Goal: Feedback & Contribution: Submit feedback/report problem

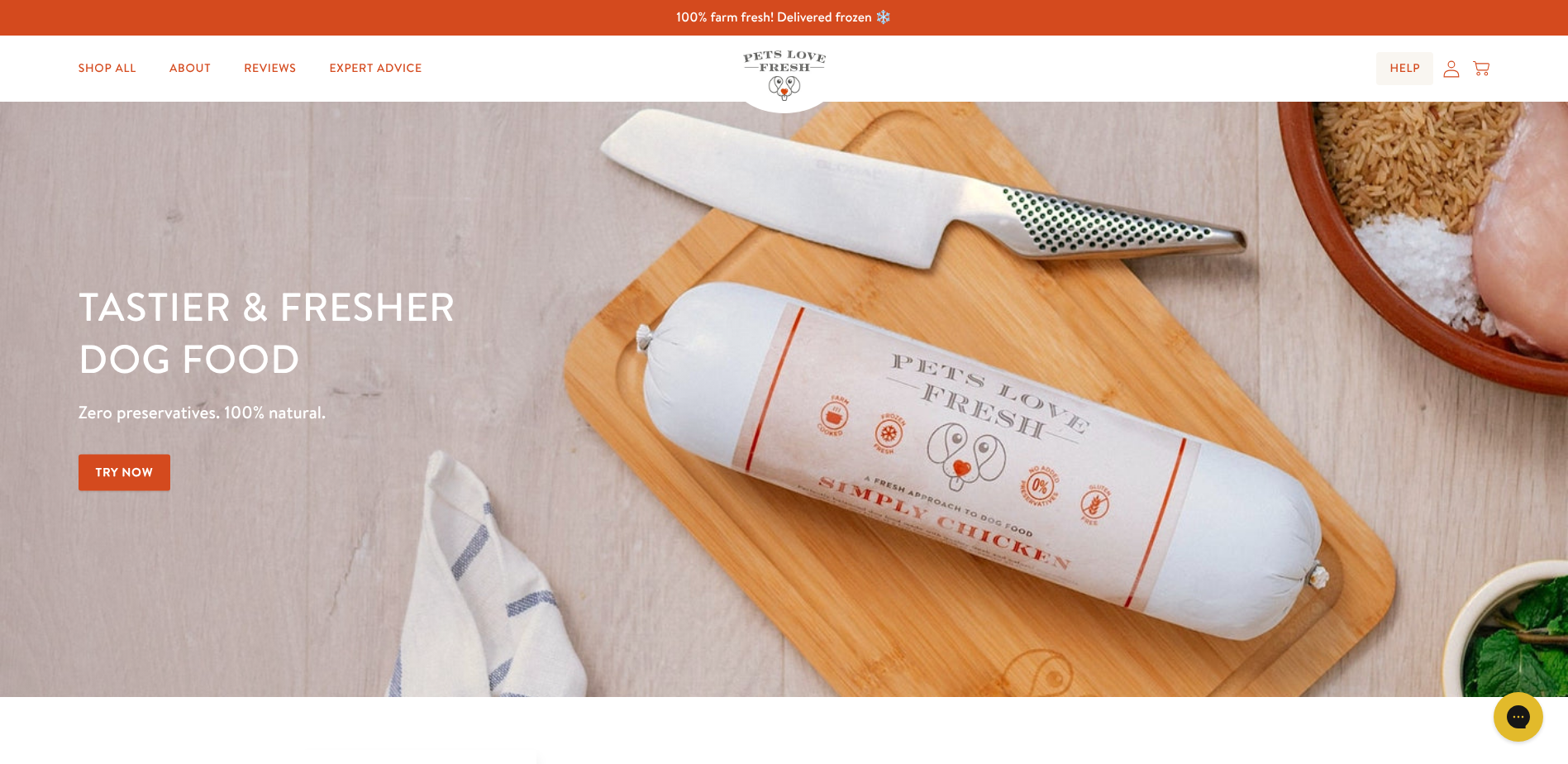
click at [1412, 62] on link "Help" at bounding box center [1405, 68] width 57 height 33
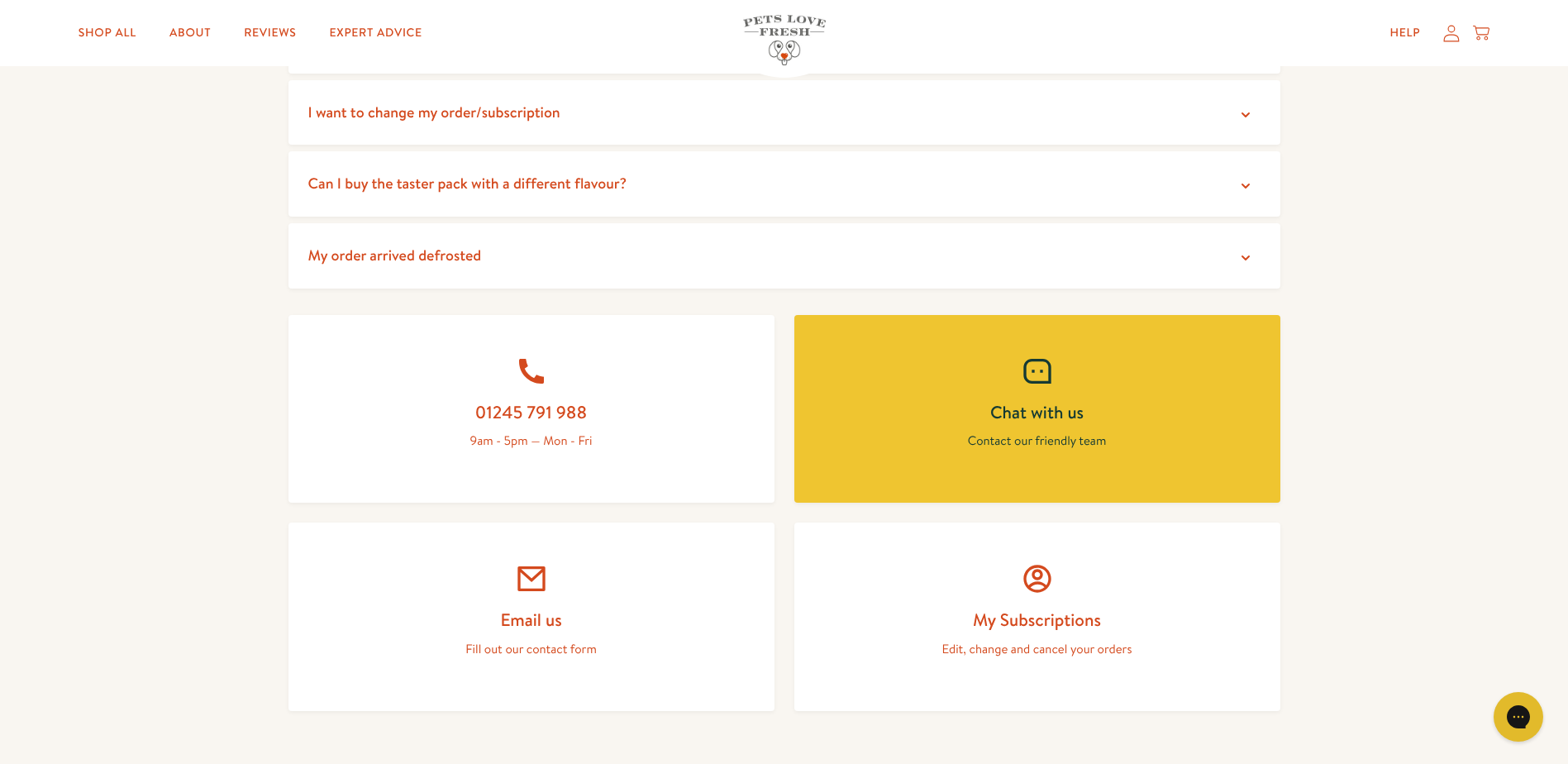
scroll to position [496, 0]
click at [517, 592] on icon at bounding box center [531, 577] width 33 height 33
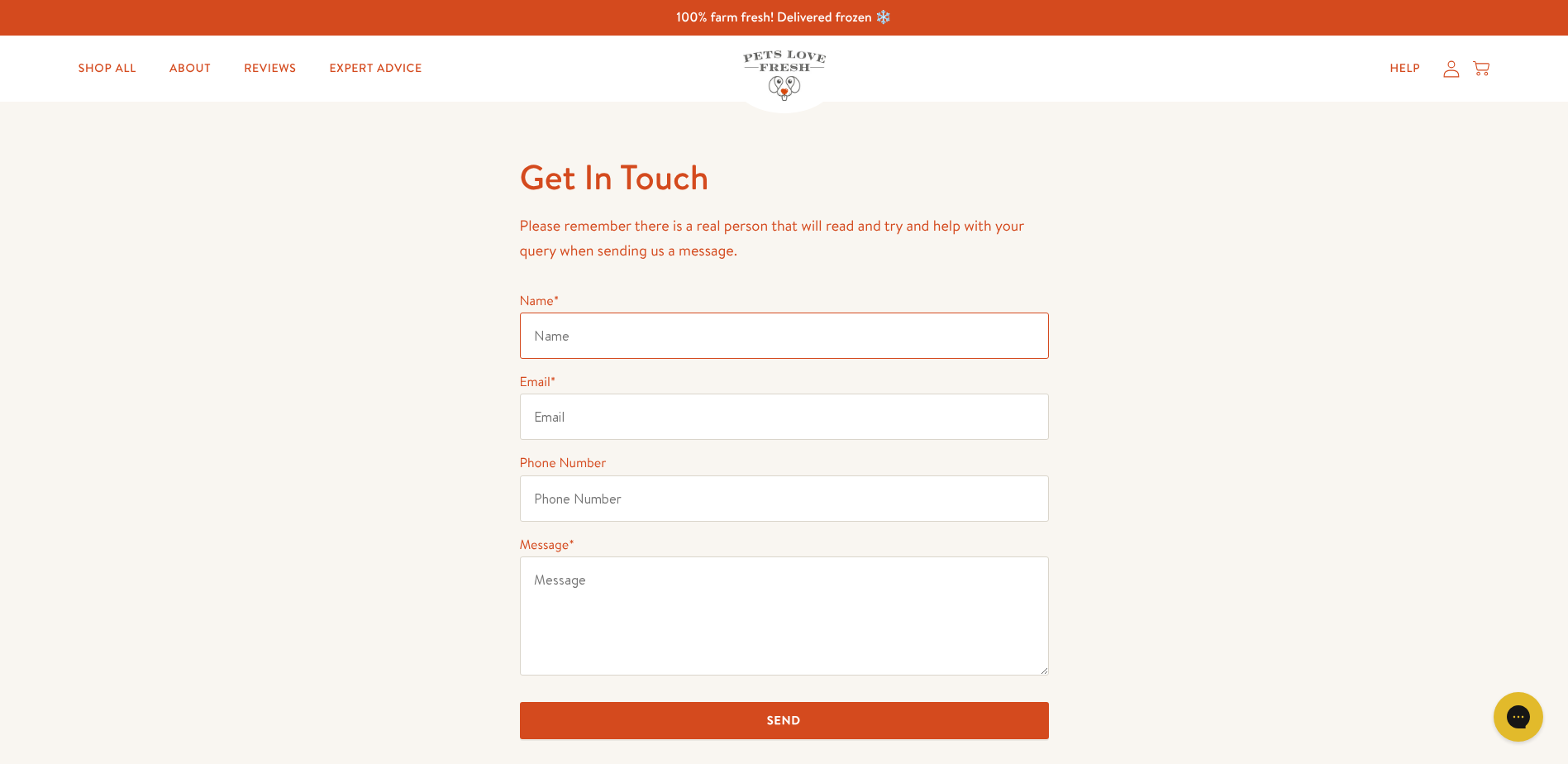
click at [575, 320] on input "Name *" at bounding box center [784, 335] width 529 height 47
type input "[PERSON_NAME]"
type input "sue.connell@afconnell.com"
type input "07967143772"
click at [562, 586] on textarea "Message *" at bounding box center [784, 616] width 529 height 119
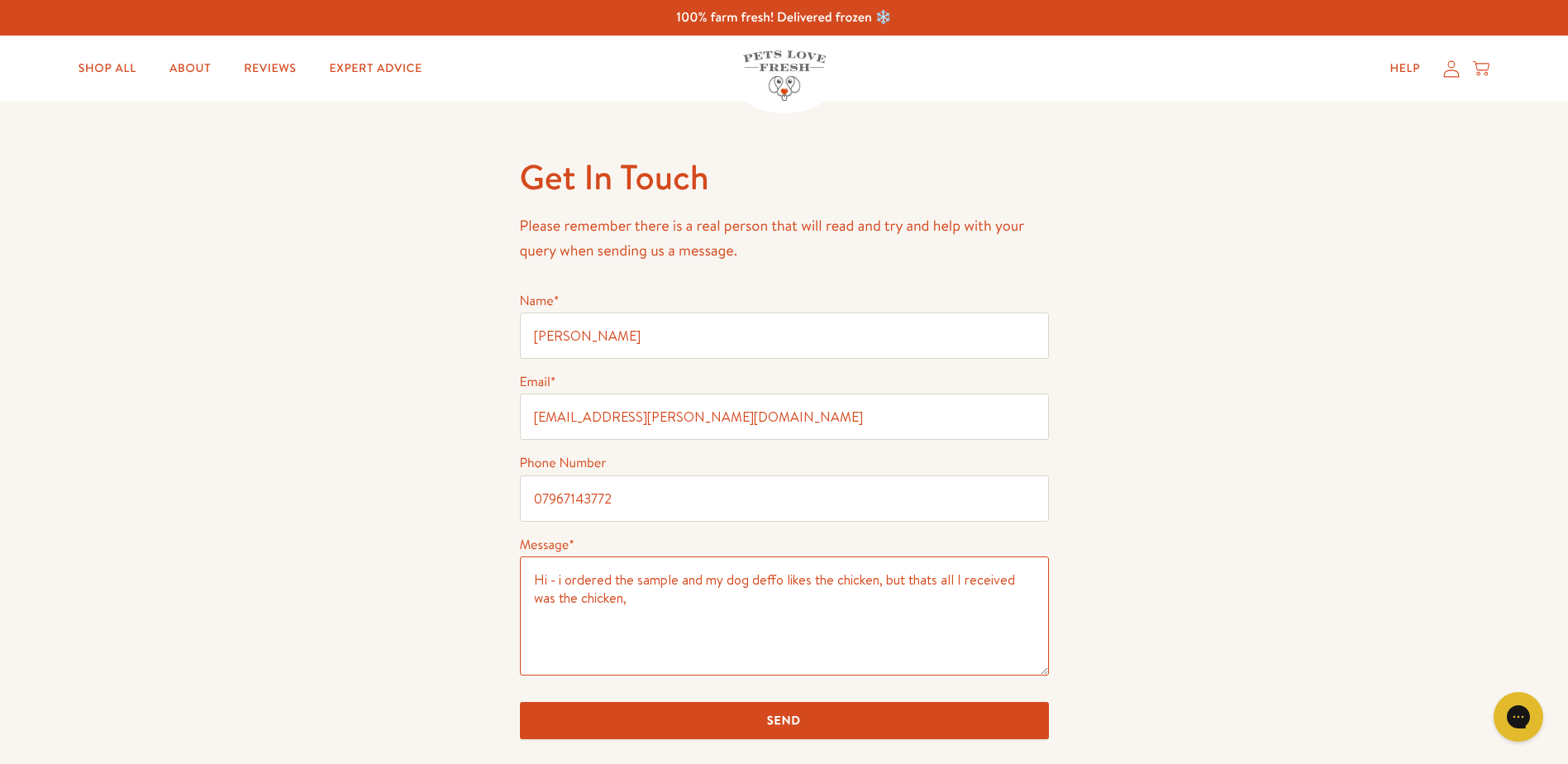
click at [926, 578] on textarea "Hi - i ordered the sample and my dog deffo likes the chicken, but thats all I r…" at bounding box center [784, 616] width 529 height 119
click at [703, 613] on textarea "Hi - i ordered the sample and my dog deffo likes the chicken, but that's all I …" at bounding box center [784, 616] width 529 height 119
type textarea "Hi - i ordered the sample and my dog deffo likes the chicken, but that's all I …"
click at [822, 728] on input "Send" at bounding box center [784, 720] width 529 height 38
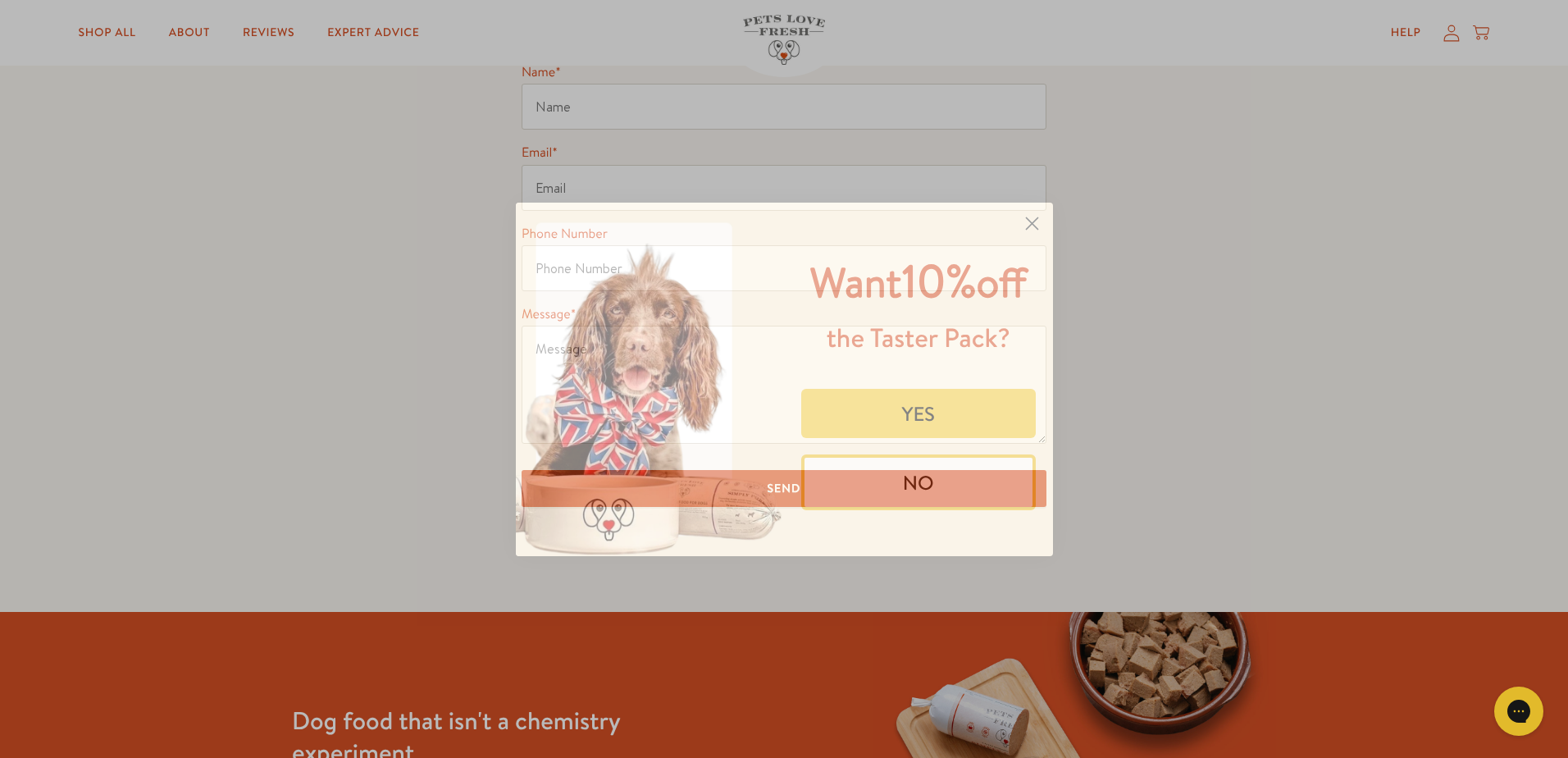
click at [922, 406] on button "YES" at bounding box center [918, 414] width 235 height 49
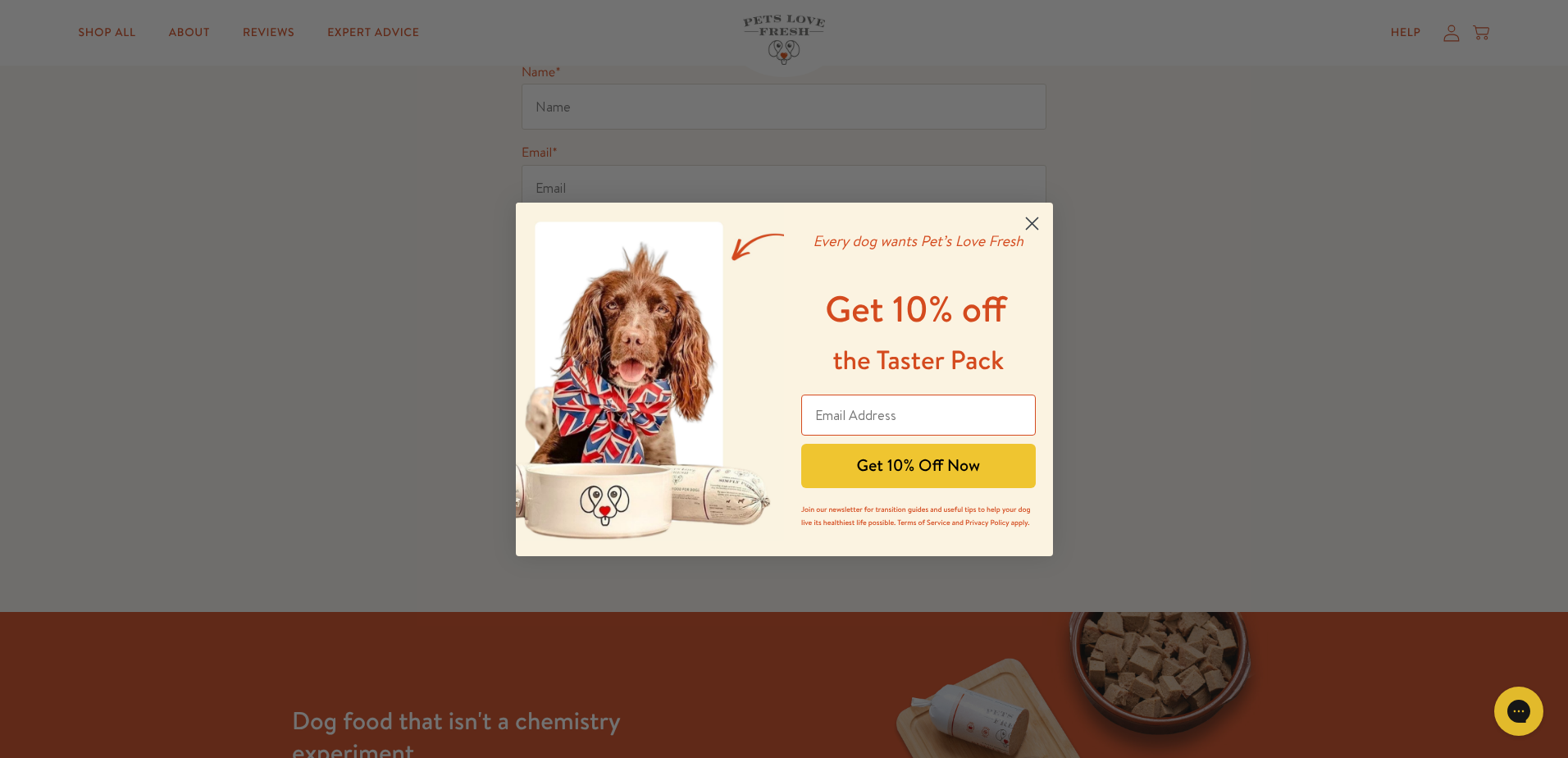
click at [1028, 228] on icon "Close dialog" at bounding box center [1032, 223] width 12 height 12
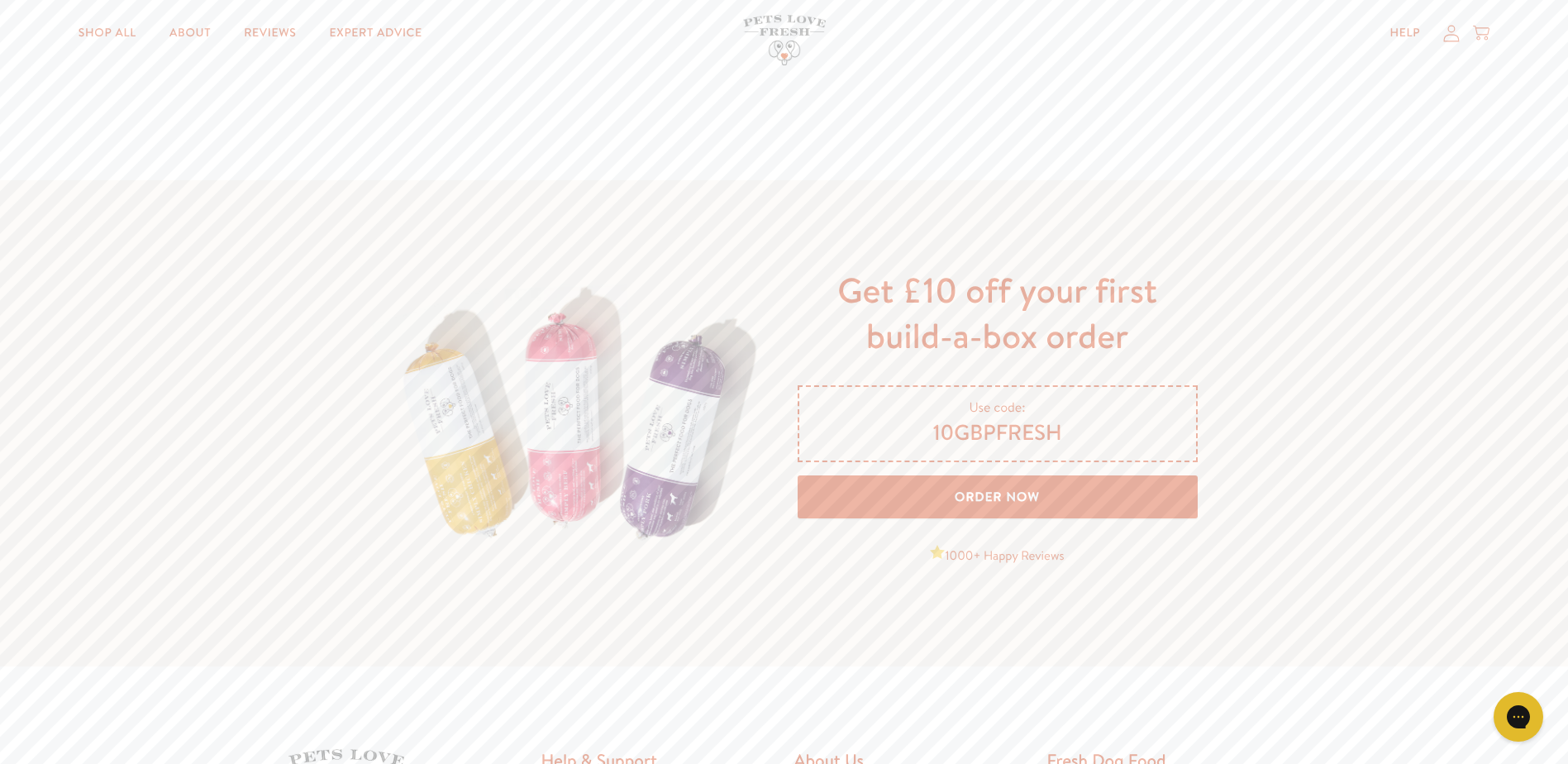
scroll to position [2646, 0]
